Goal: Communication & Community: Answer question/provide support

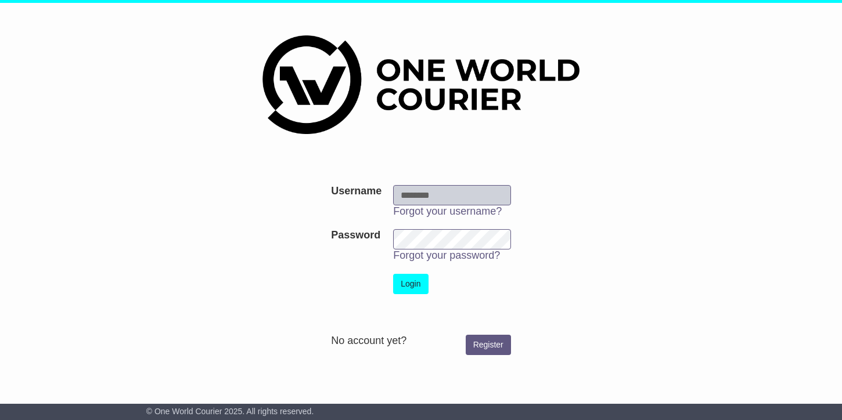
click at [440, 193] on input "Username" at bounding box center [452, 195] width 118 height 20
type input "**********"
click at [408, 283] on button "Login" at bounding box center [410, 284] width 35 height 20
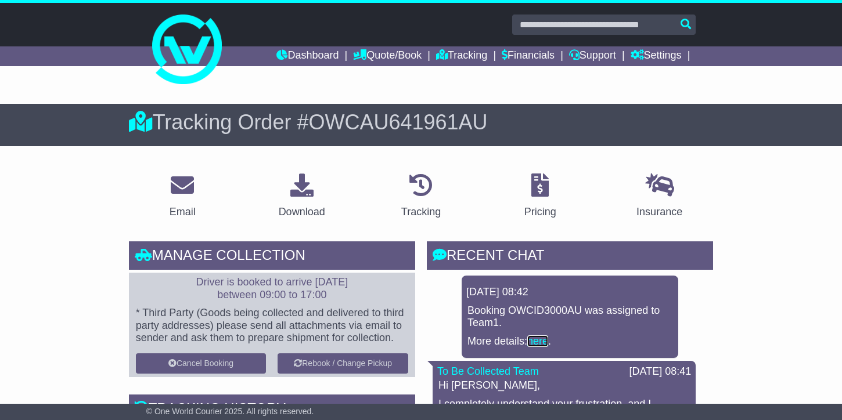
click at [536, 340] on link "here" at bounding box center [537, 342] width 21 height 12
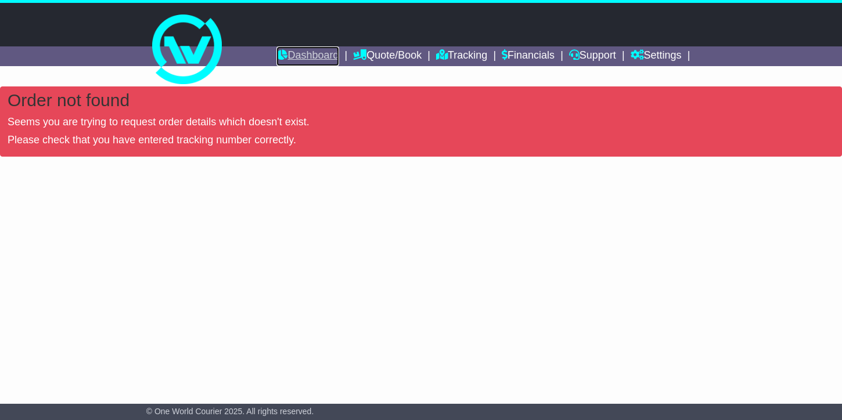
click at [298, 56] on link "Dashboard" at bounding box center [307, 56] width 62 height 20
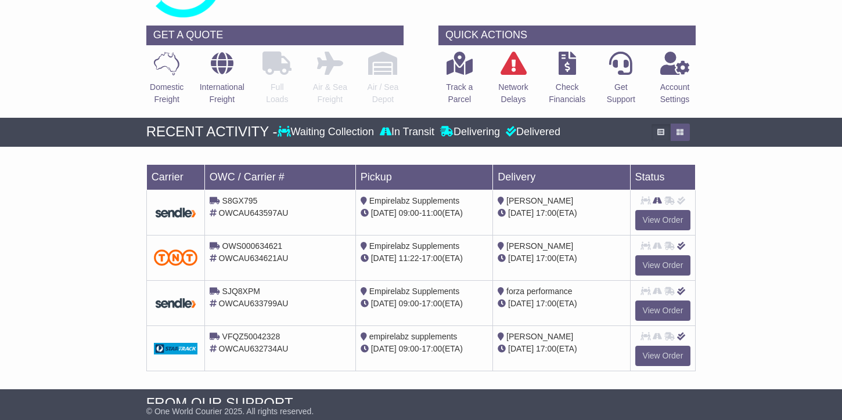
scroll to position [67, 0]
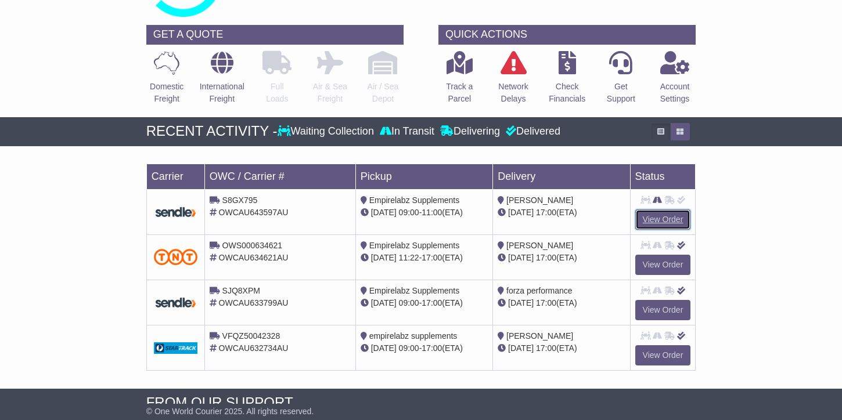
click at [665, 216] on link "View Order" at bounding box center [663, 220] width 56 height 20
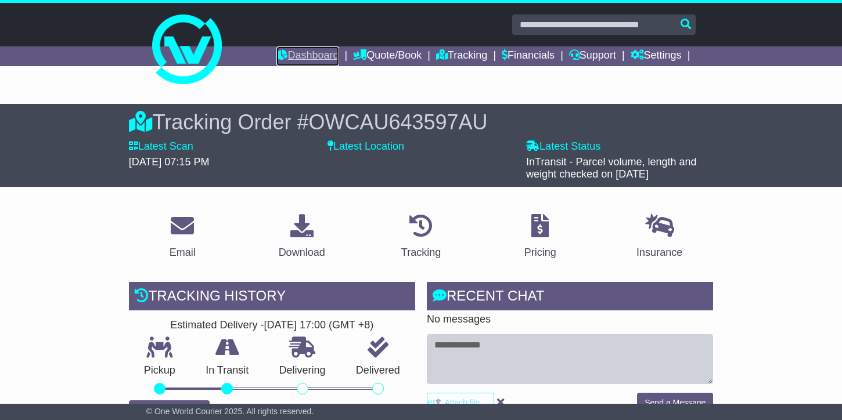
click at [299, 53] on link "Dashboard" at bounding box center [307, 56] width 62 height 20
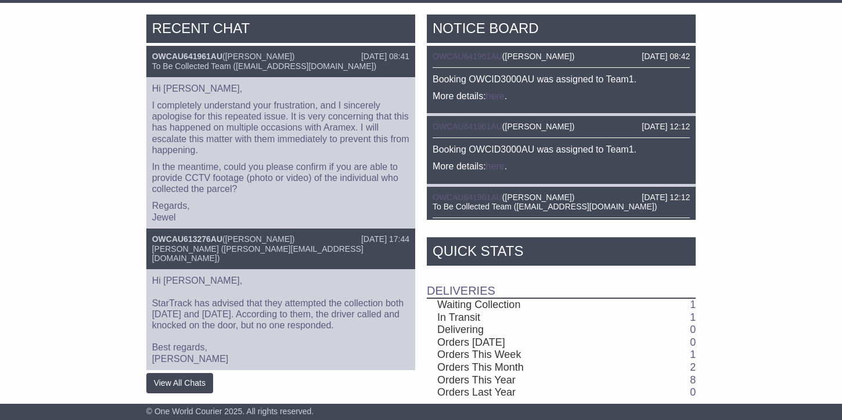
scroll to position [482, 0]
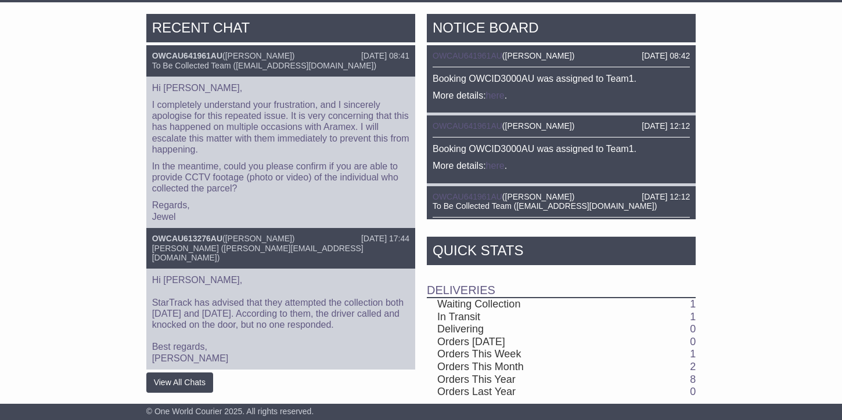
click at [316, 161] on p "In the meantime, could you please confirm if you are able to provide CCTV foota…" at bounding box center [280, 178] width 257 height 34
click at [217, 53] on link "OWCAU641961AU" at bounding box center [187, 55] width 70 height 9
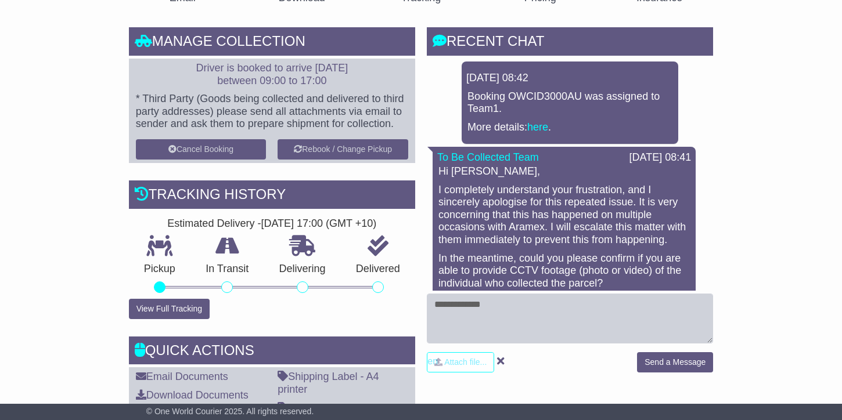
scroll to position [244, 0]
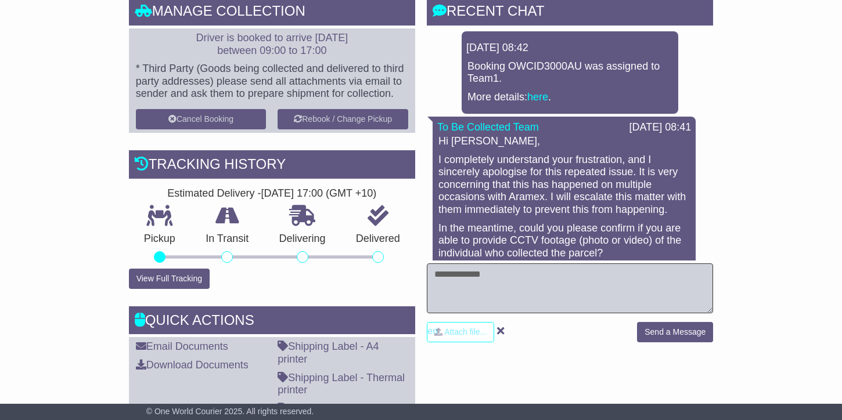
click at [478, 285] on textarea at bounding box center [570, 289] width 286 height 50
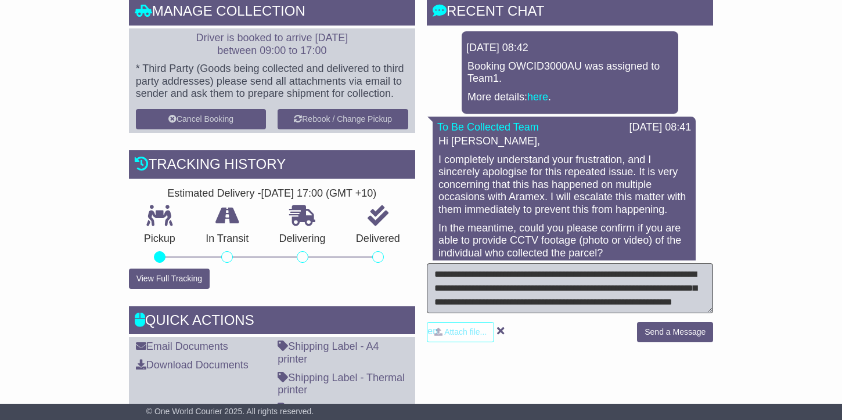
scroll to position [23, 0]
type textarea "**********"
click at [675, 330] on button "Send a Message" at bounding box center [675, 332] width 76 height 20
